Goal: Find specific page/section

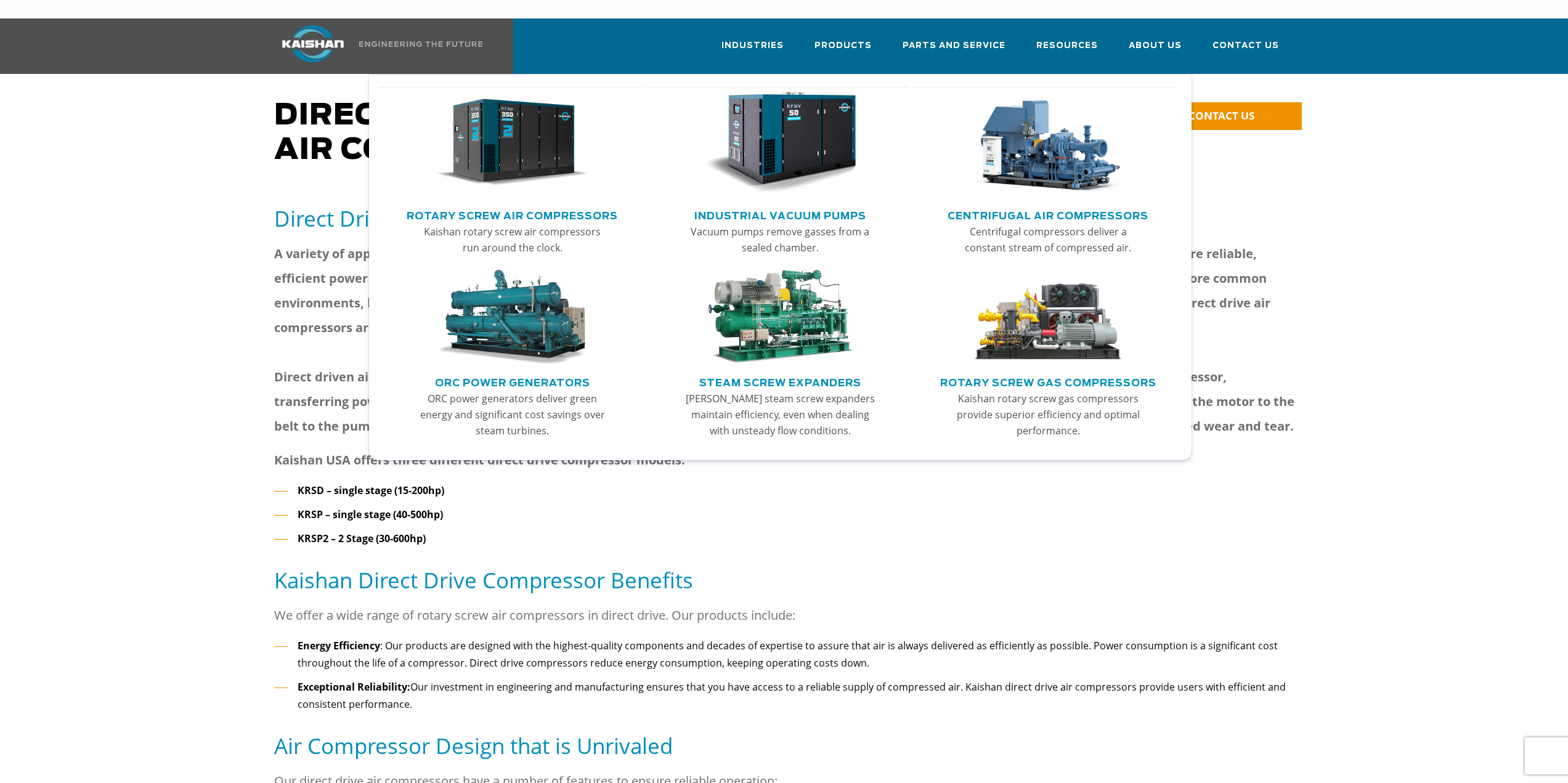
click at [522, 134] on img "Main menu" at bounding box center [512, 143] width 151 height 102
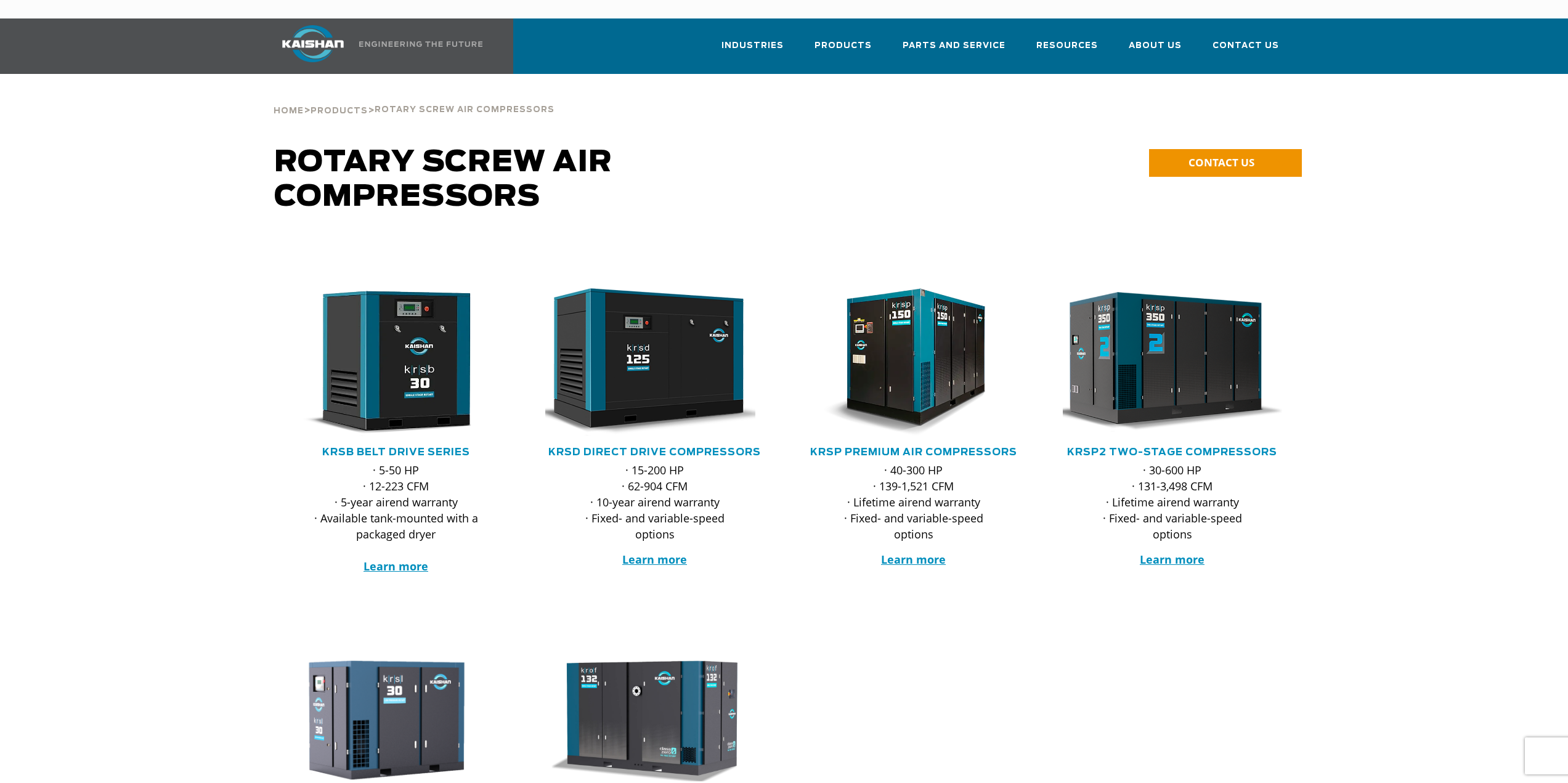
click at [1152, 357] on img at bounding box center [1163, 362] width 241 height 162
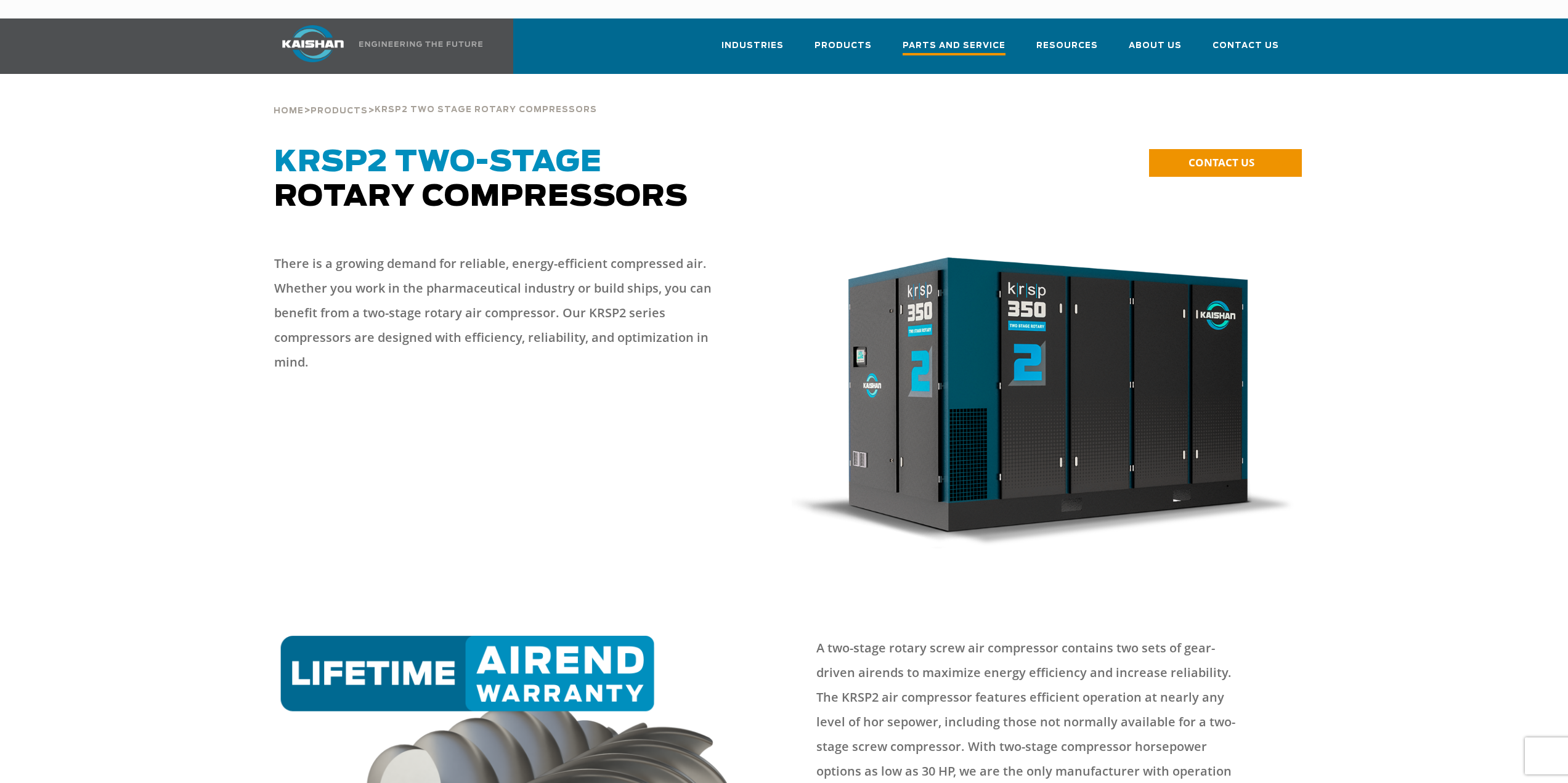
click at [974, 39] on span "Parts and Service" at bounding box center [954, 48] width 103 height 17
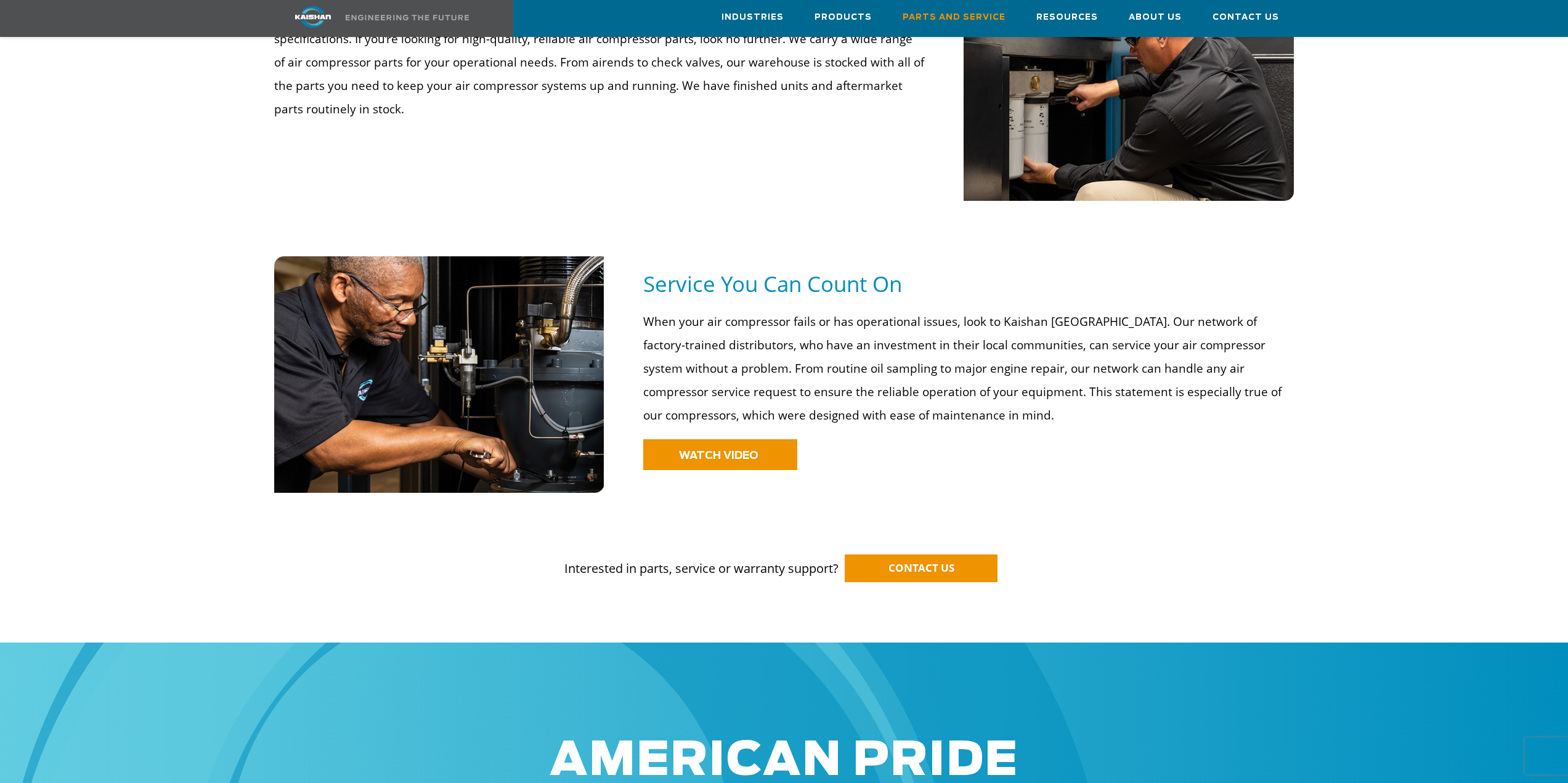
scroll to position [739, 0]
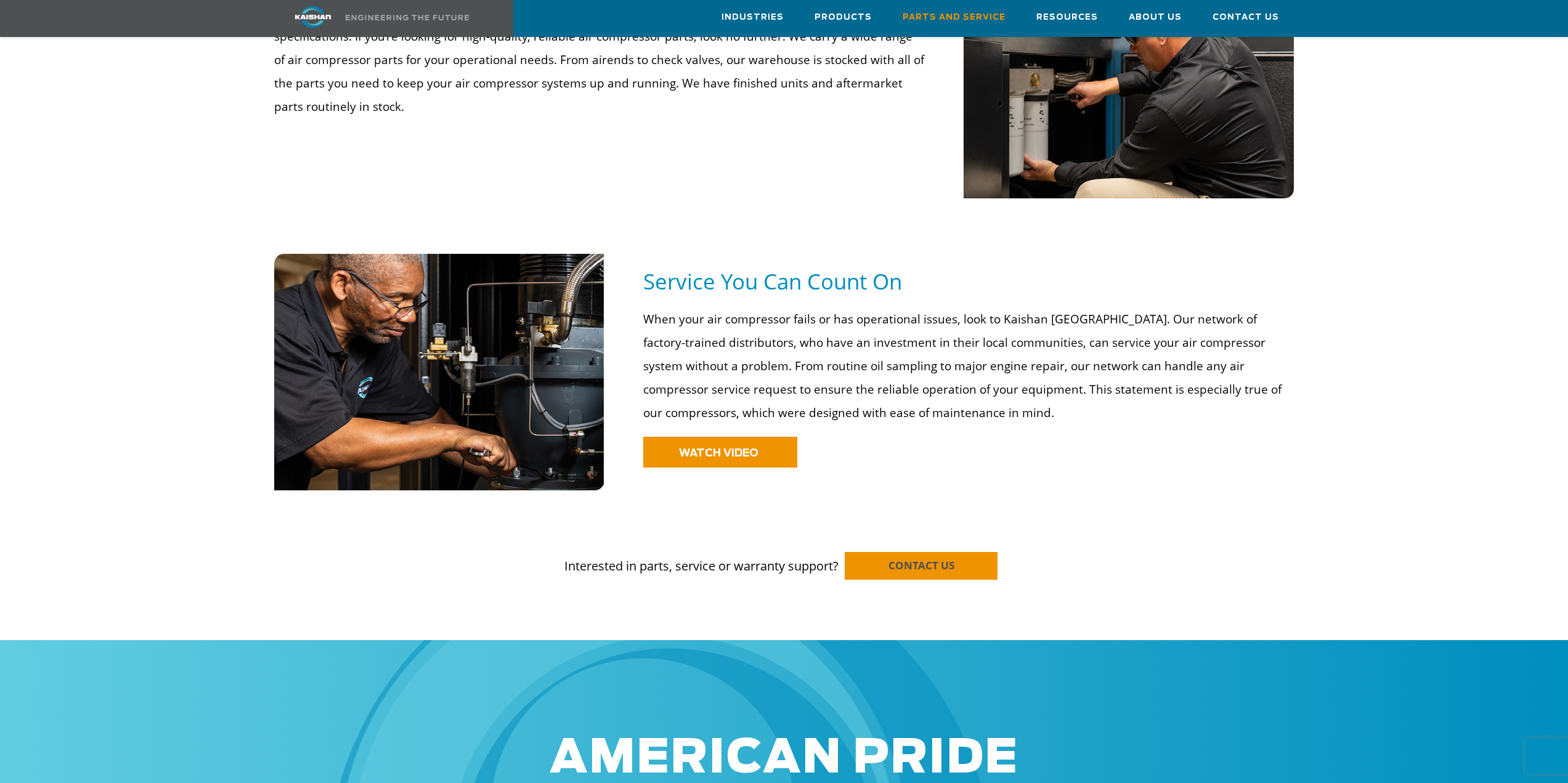
click at [941, 558] on span "CONTACT US" at bounding box center [921, 565] width 66 height 14
